Goal: Task Accomplishment & Management: Manage account settings

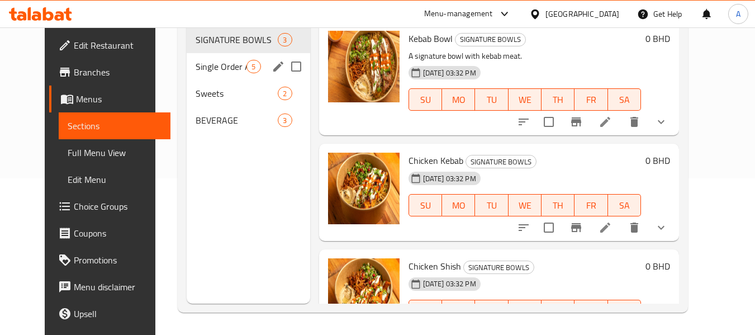
click at [200, 67] on span "Single Order Appetizers" at bounding box center [221, 66] width 51 height 13
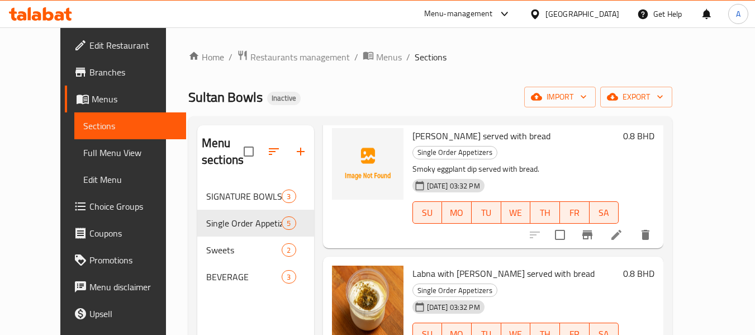
scroll to position [157, 0]
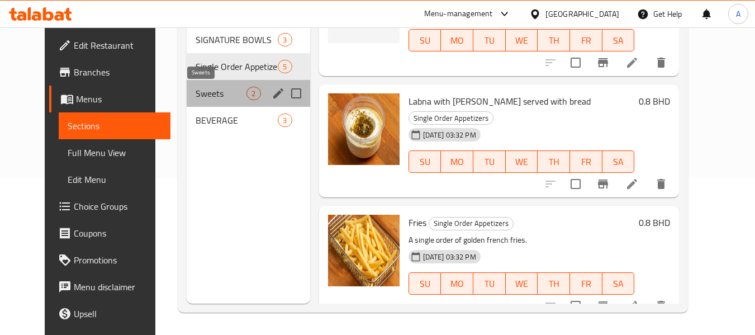
click at [219, 89] on span "Sweets" at bounding box center [221, 93] width 51 height 13
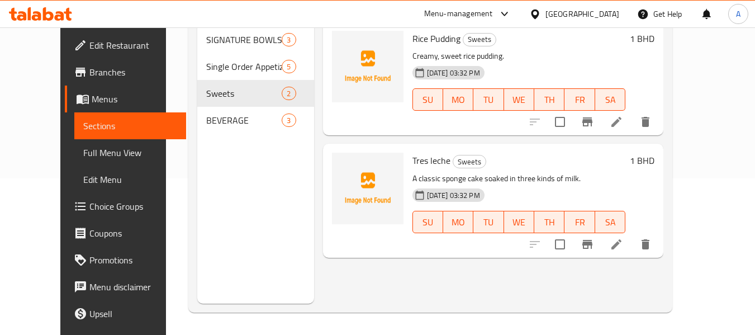
scroll to position [45, 0]
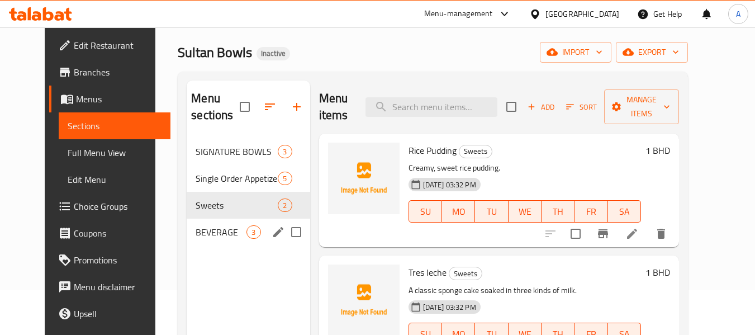
click at [193, 242] on div "BEVERAGE 3" at bounding box center [248, 232] width 123 height 27
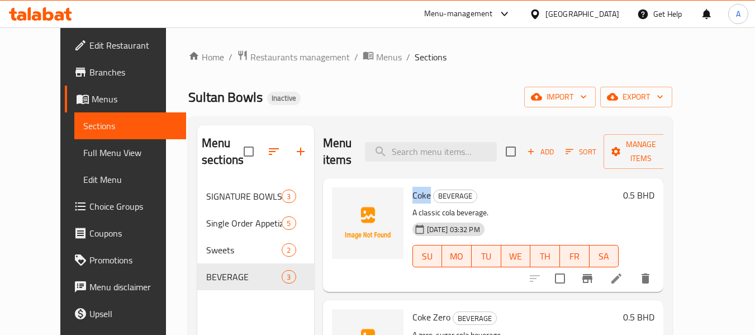
drag, startPoint x: 397, startPoint y: 195, endPoint x: 415, endPoint y: 200, distance: 18.6
click at [415, 200] on h6 "Coke BEVERAGE" at bounding box center [516, 195] width 207 height 16
copy span "Coke"
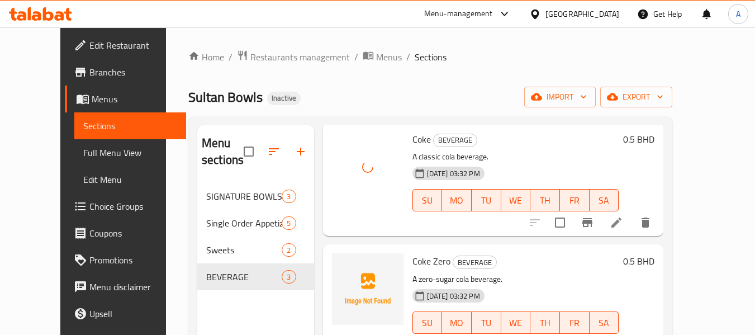
click at [538, 156] on p "A classic cola beverage." at bounding box center [516, 157] width 207 height 14
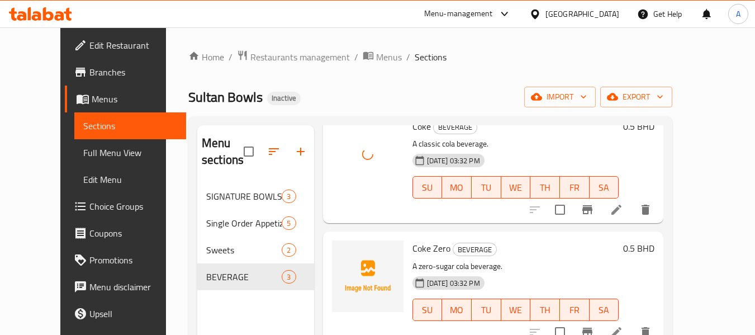
scroll to position [76, 0]
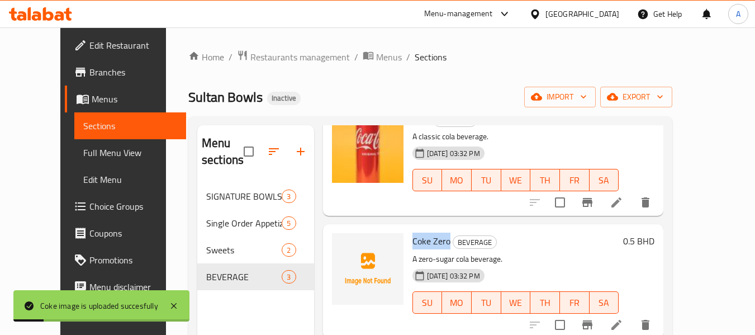
drag, startPoint x: 397, startPoint y: 241, endPoint x: 434, endPoint y: 245, distance: 36.5
click at [434, 245] on span "Coke Zero" at bounding box center [432, 241] width 38 height 17
copy span "Coke Zero"
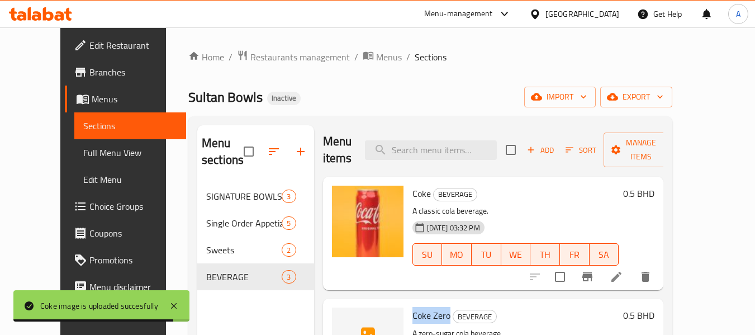
scroll to position [0, 0]
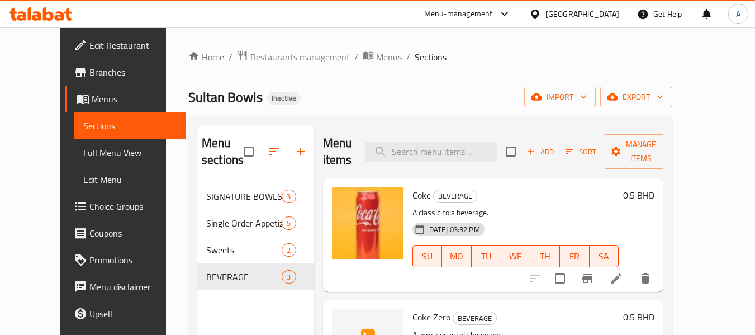
click at [413, 193] on span "Coke" at bounding box center [422, 195] width 18 height 17
drag, startPoint x: 399, startPoint y: 193, endPoint x: 401, endPoint y: 205, distance: 11.9
click at [408, 205] on div "Coke BEVERAGE A classic cola beverage. [DATE] 03:32 PM SU MO TU WE TH FR SA" at bounding box center [516, 235] width 216 height 105
click at [413, 194] on span "Coke" at bounding box center [422, 195] width 18 height 17
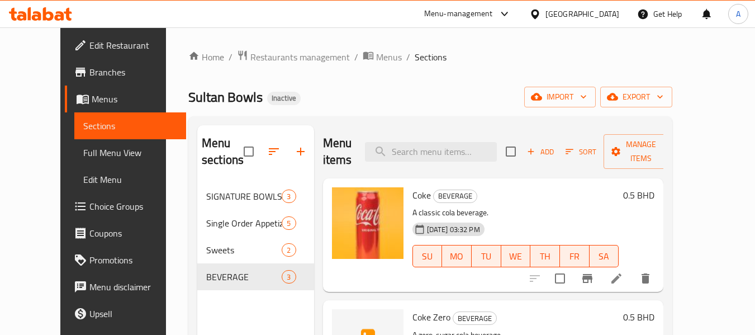
click at [558, 196] on h6 "Coke BEVERAGE" at bounding box center [516, 195] width 207 height 16
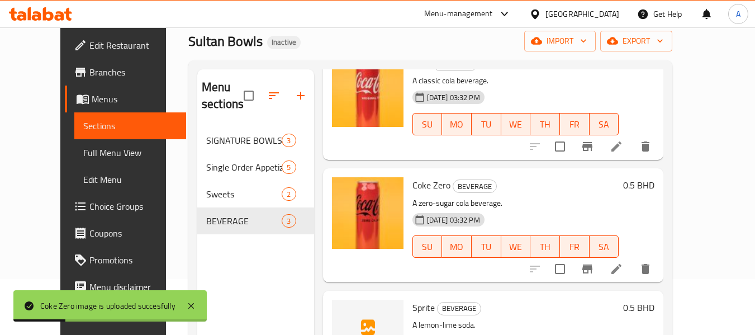
scroll to position [157, 0]
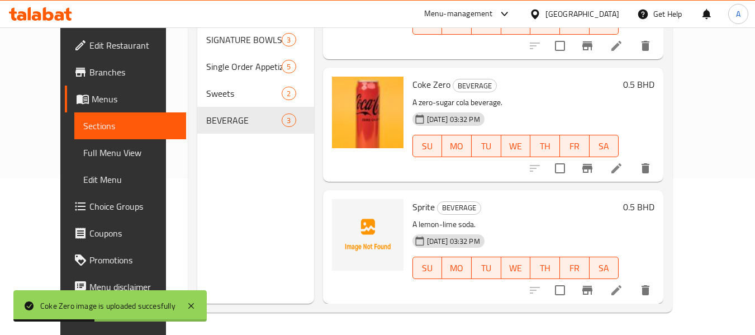
click at [413, 207] on span "Sprite" at bounding box center [424, 206] width 22 height 17
copy h6 "Sprite"
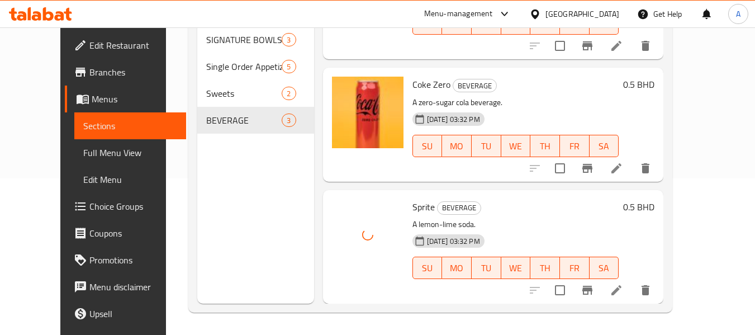
click at [515, 215] on div "Sprite BEVERAGE A lemon-lime soda. [DATE] 03:32 PM SU MO TU WE TH FR SA" at bounding box center [516, 247] width 216 height 105
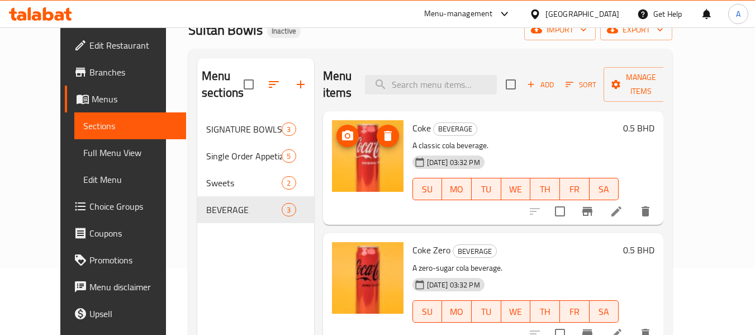
scroll to position [45, 0]
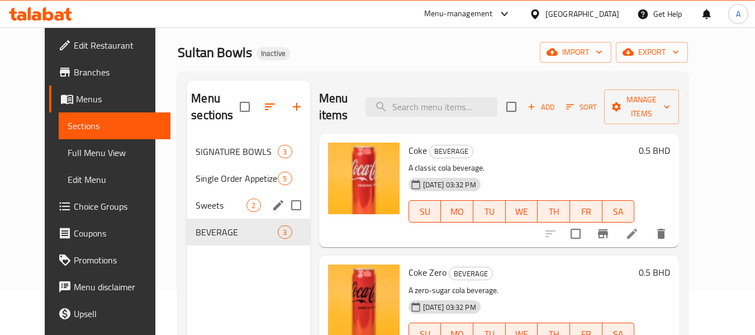
click at [187, 214] on div "Sweets 2" at bounding box center [248, 205] width 123 height 27
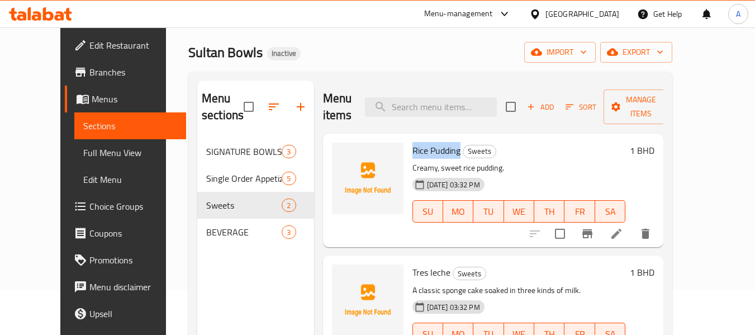
drag, startPoint x: 394, startPoint y: 135, endPoint x: 444, endPoint y: 140, distance: 50.0
click at [444, 140] on div "Rice Pudding Sweets Creamy, sweet rice pudding. [DATE] 03:32 PM SU MO TU WE TH …" at bounding box center [519, 190] width 222 height 105
copy span "Rice Pudding"
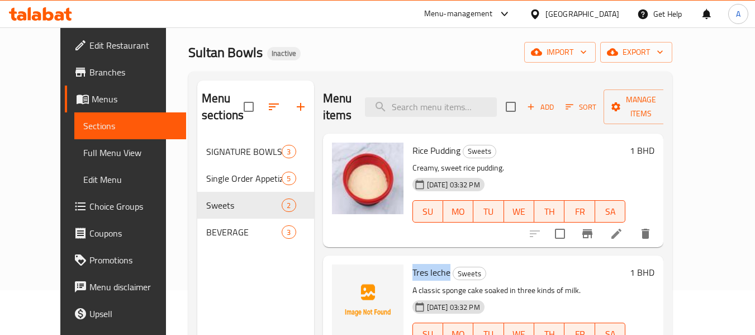
drag, startPoint x: 399, startPoint y: 254, endPoint x: 433, endPoint y: 258, distance: 33.8
click at [433, 264] on span "Tres leche" at bounding box center [432, 272] width 38 height 17
copy span "Tres leche"
click at [489, 260] on div "Tres leche Sweets A classic sponge cake soaked in three kinds of milk. [DATE] 0…" at bounding box center [519, 312] width 222 height 105
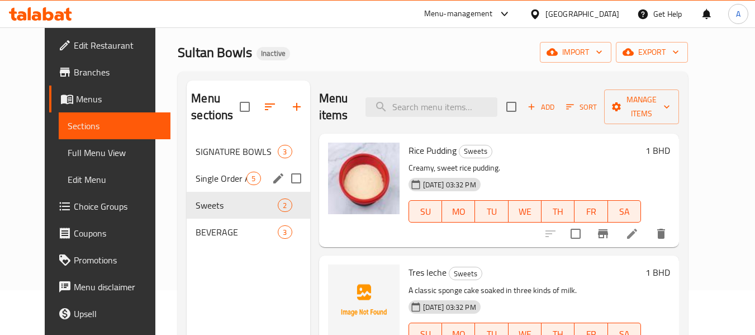
click at [215, 177] on span "Single Order Appetizers" at bounding box center [221, 178] width 51 height 13
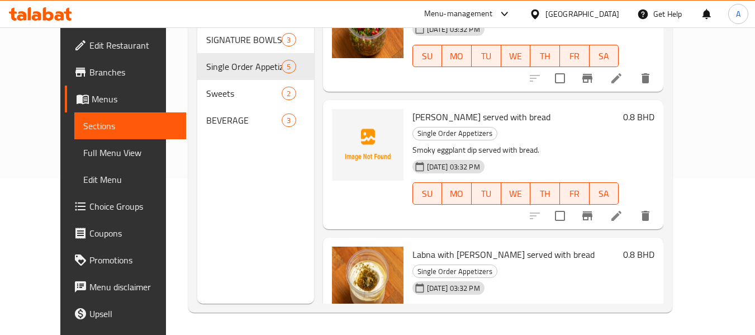
scroll to position [168, 0]
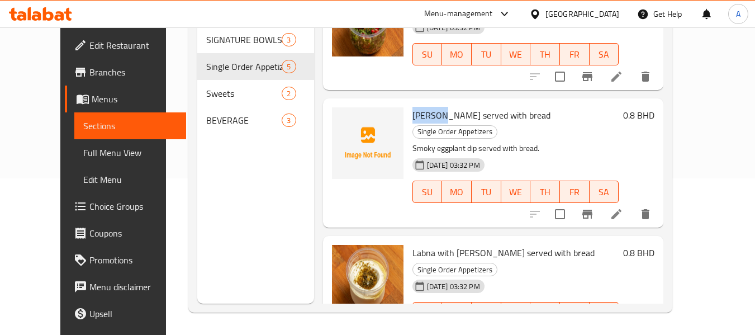
drag, startPoint x: 396, startPoint y: 114, endPoint x: 430, endPoint y: 117, distance: 33.7
click at [430, 117] on div "[PERSON_NAME] served with bread Single Order Appetizers Smoky eggplant dip serv…" at bounding box center [516, 163] width 216 height 120
copy span "Mutabel"
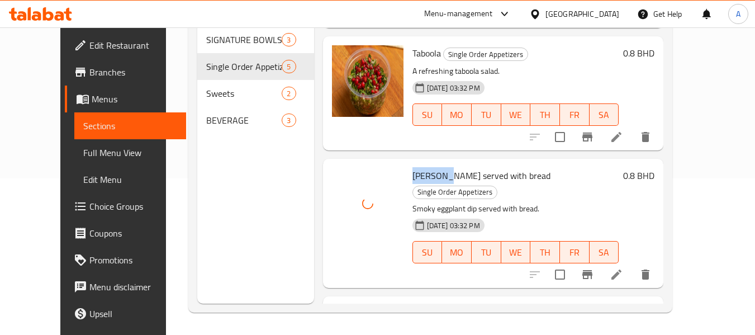
scroll to position [136, 0]
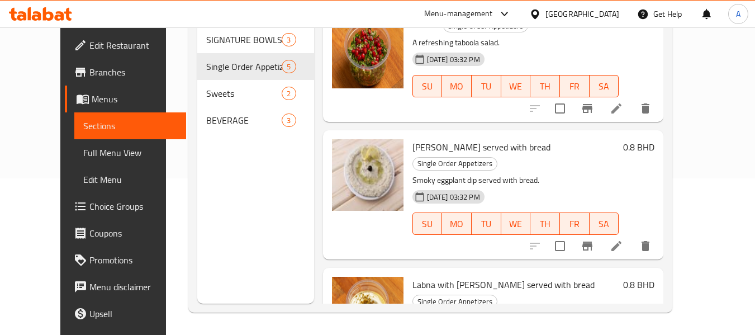
click at [582, 186] on div "[DATE] 03:32 PM SU MO TU WE TH FR SA" at bounding box center [516, 216] width 216 height 60
click at [595, 153] on h6 "[PERSON_NAME] served with bread Single Order Appetizers" at bounding box center [516, 154] width 207 height 31
drag, startPoint x: 399, startPoint y: 144, endPoint x: 497, endPoint y: 149, distance: 98.5
click at [497, 149] on h6 "[PERSON_NAME] served with bread Single Order Appetizers" at bounding box center [516, 154] width 207 height 31
copy span "[PERSON_NAME] served with bread"
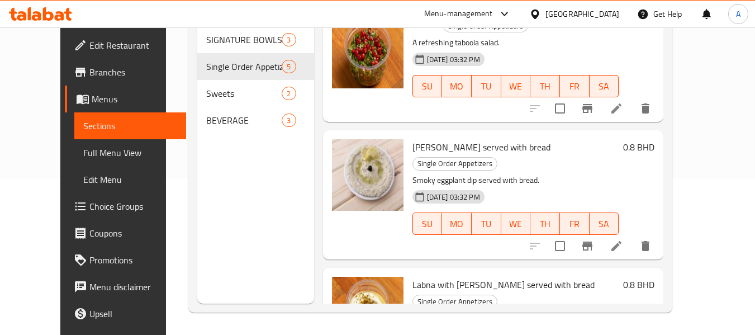
click at [540, 187] on div "[DATE] 03:32 PM SU MO TU WE TH FR SA" at bounding box center [516, 216] width 216 height 60
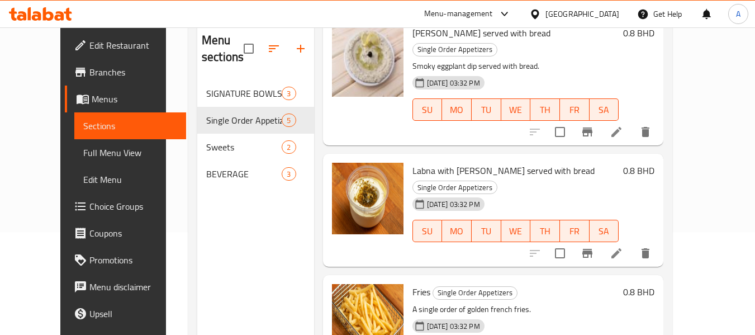
scroll to position [157, 0]
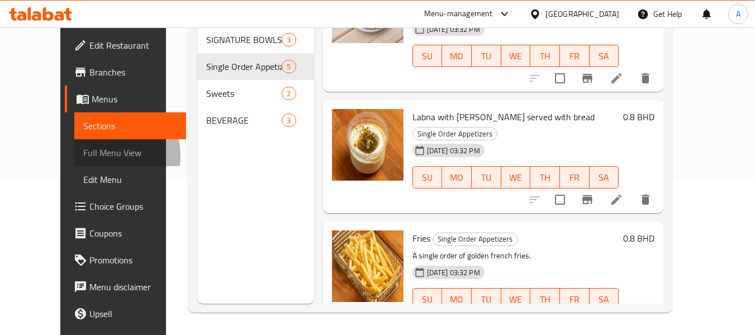
click at [83, 155] on span "Full Menu View" at bounding box center [130, 152] width 94 height 13
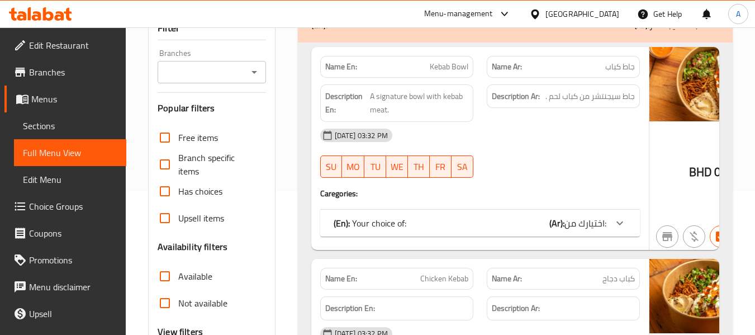
scroll to position [279, 0]
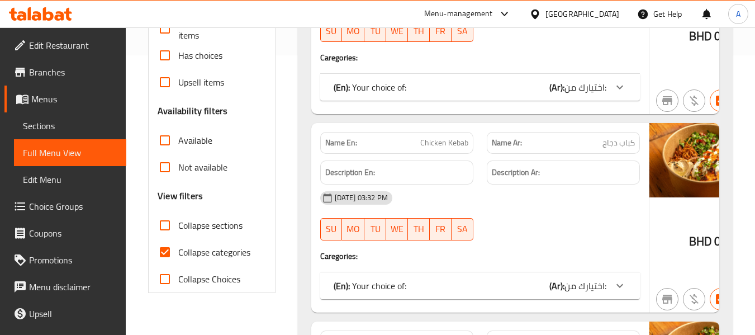
click at [221, 249] on span "Collapse categories" at bounding box center [214, 251] width 72 height 13
click at [178, 249] on input "Collapse categories" at bounding box center [164, 252] width 27 height 27
checkbox input "false"
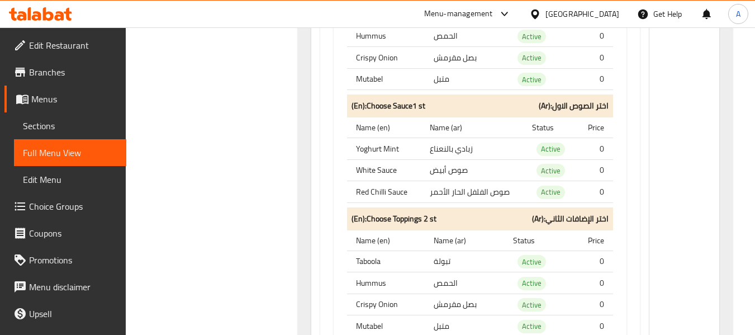
scroll to position [0, 0]
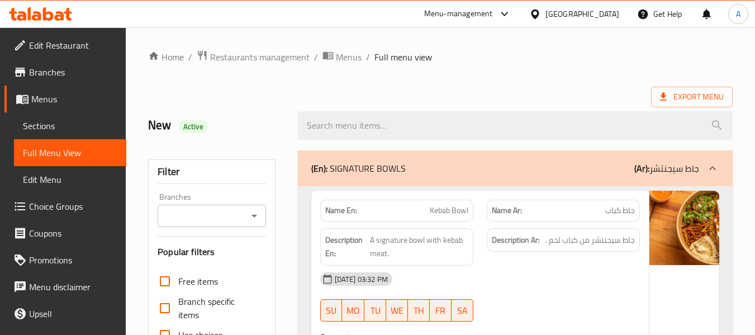
click at [685, 96] on span "Export Menu" at bounding box center [692, 97] width 64 height 14
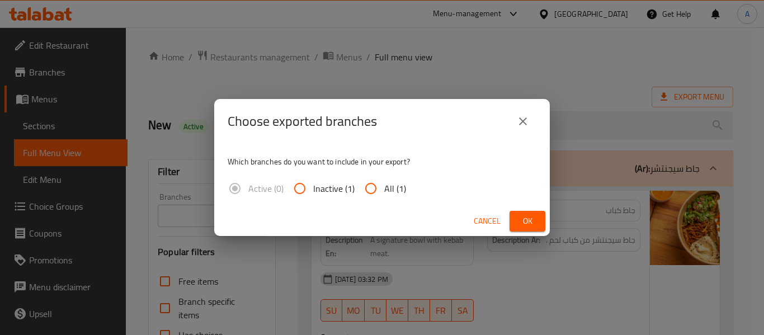
click at [393, 197] on label "All (1)" at bounding box center [381, 188] width 49 height 27
click at [384, 197] on input "All (1)" at bounding box center [370, 188] width 27 height 27
radio input "true"
click at [533, 226] on span "Ok" at bounding box center [527, 221] width 18 height 14
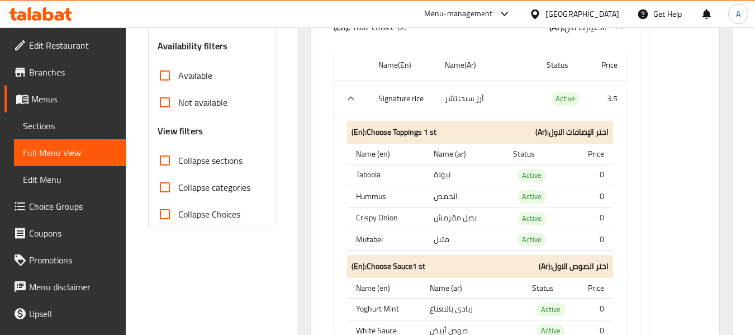
scroll to position [447, 0]
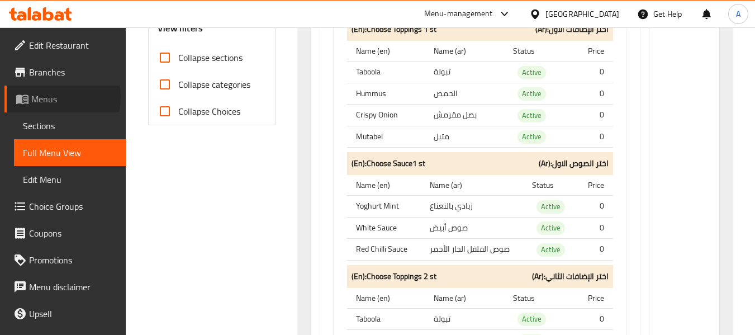
click at [58, 97] on span "Menus" at bounding box center [74, 98] width 86 height 13
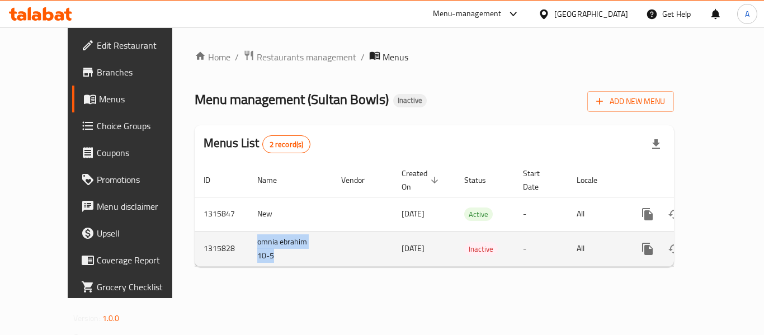
drag, startPoint x: 218, startPoint y: 234, endPoint x: 229, endPoint y: 240, distance: 12.8
click at [248, 240] on td "omnia ebrahim 10-5" at bounding box center [290, 248] width 84 height 35
copy td "omnia ebrahim 10-5"
click at [697, 244] on icon "enhanced table" at bounding box center [701, 249] width 8 height 10
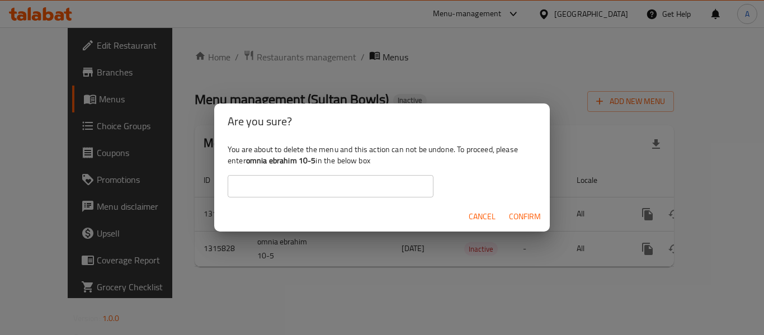
click at [370, 190] on input "text" at bounding box center [331, 186] width 206 height 22
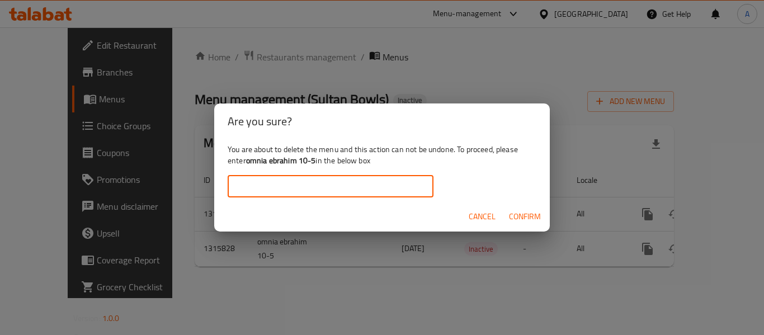
paste input "omnia ebrahim 10-5"
type input "omnia ebrahim 10-5"
click at [521, 211] on span "Confirm" at bounding box center [525, 217] width 32 height 14
